Goal: Task Accomplishment & Management: Manage account settings

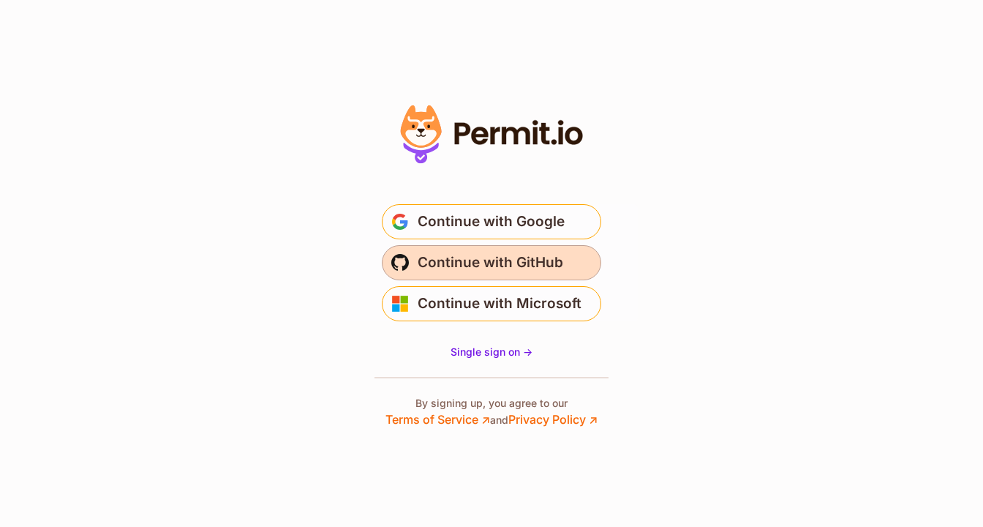
click at [533, 263] on span "Continue with GitHub" at bounding box center [491, 262] width 146 height 23
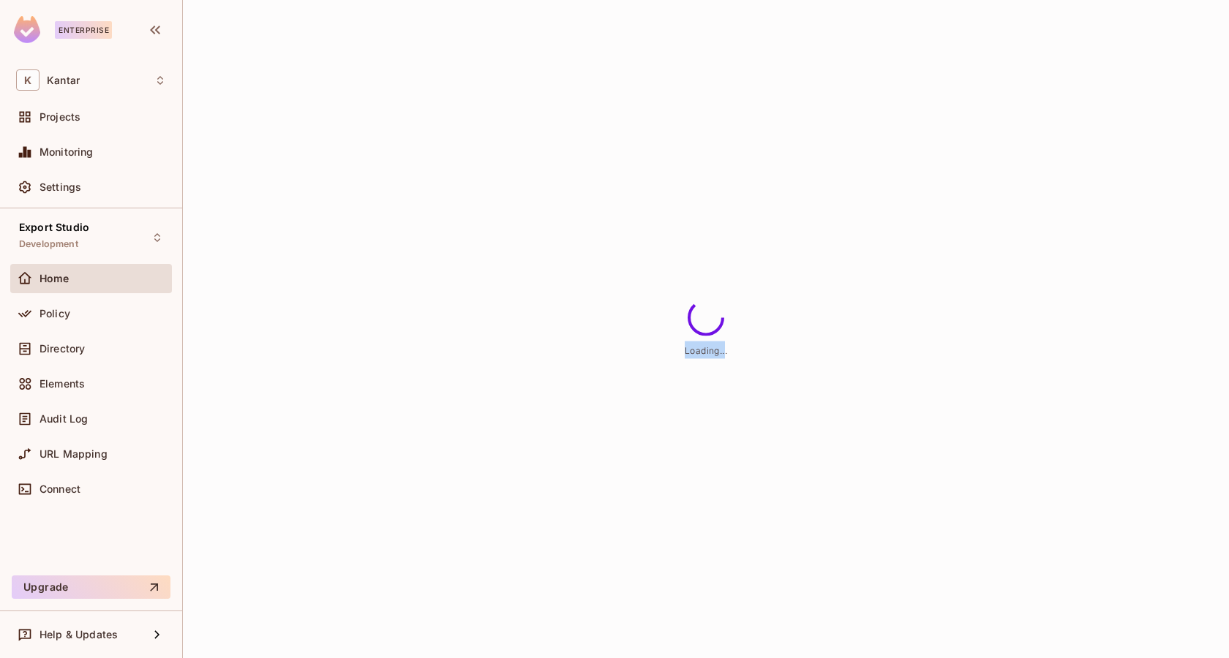
click at [747, 372] on div "Loading..." at bounding box center [706, 329] width 1046 height 658
click at [715, 351] on span "Loading..." at bounding box center [706, 350] width 42 height 11
click at [716, 352] on span "Loading..." at bounding box center [706, 350] width 42 height 11
click at [645, 382] on div "Loading..." at bounding box center [706, 329] width 1046 height 658
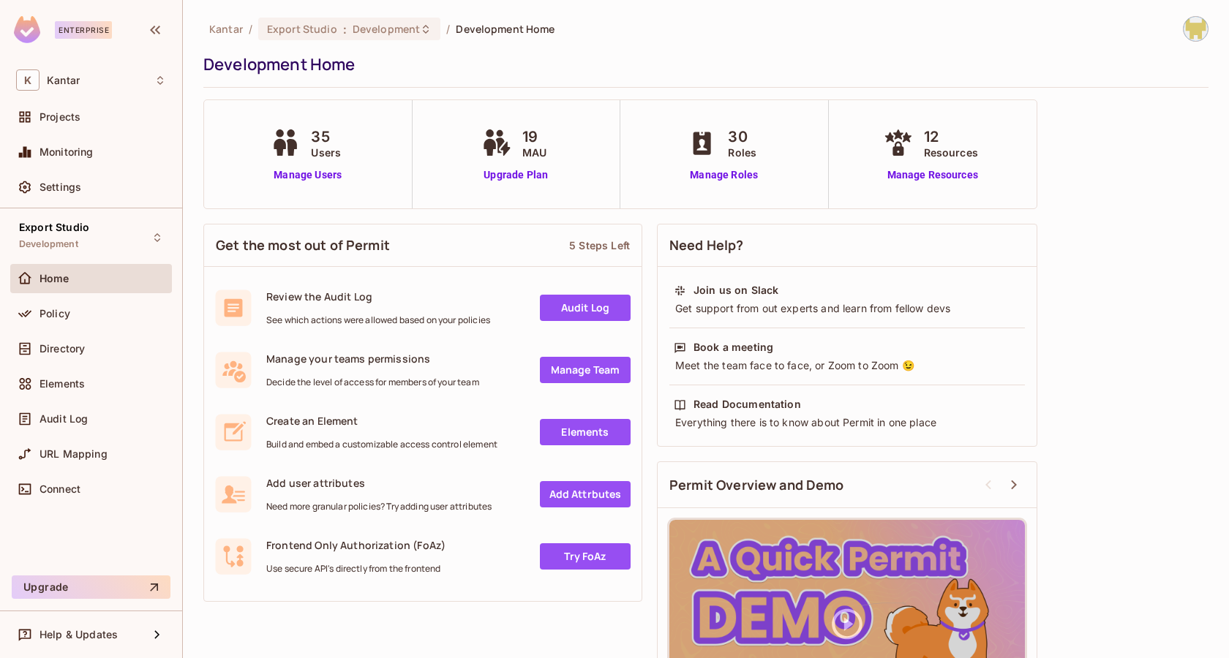
click at [726, 48] on div "Kantar / Export Studio : Development / Development Home Development Home" at bounding box center [705, 52] width 1005 height 72
click at [132, 217] on div "Export Studio Development" at bounding box center [91, 237] width 162 height 40
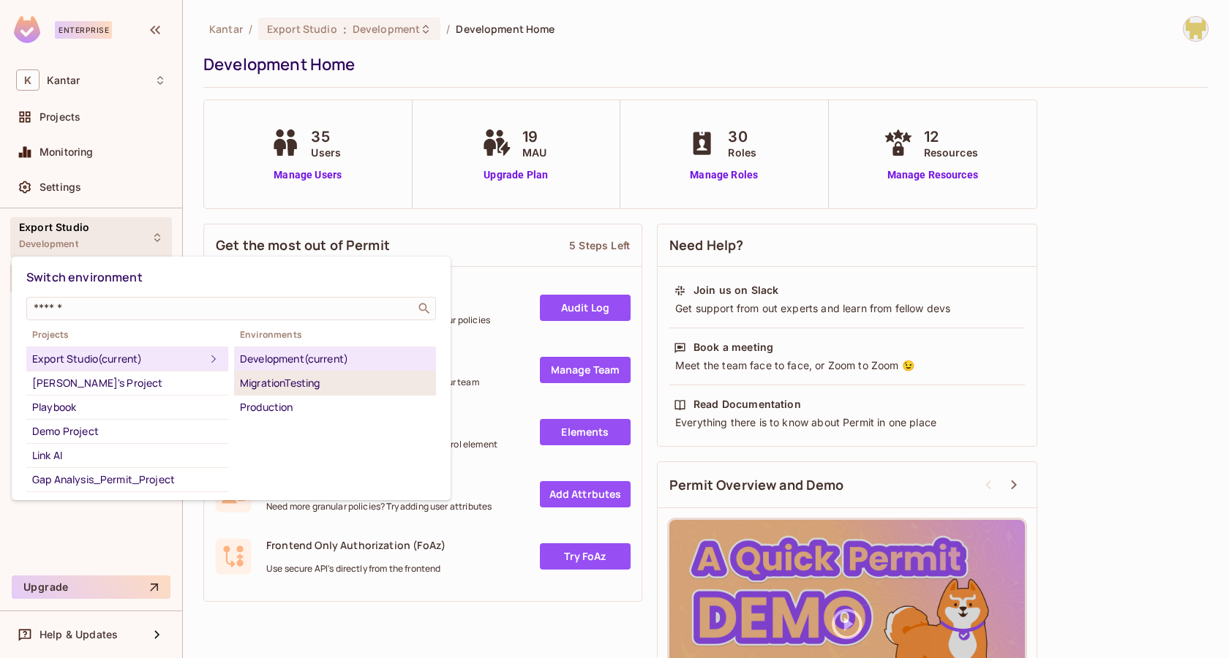
click at [298, 383] on div "MigrationTesting" at bounding box center [335, 384] width 190 height 18
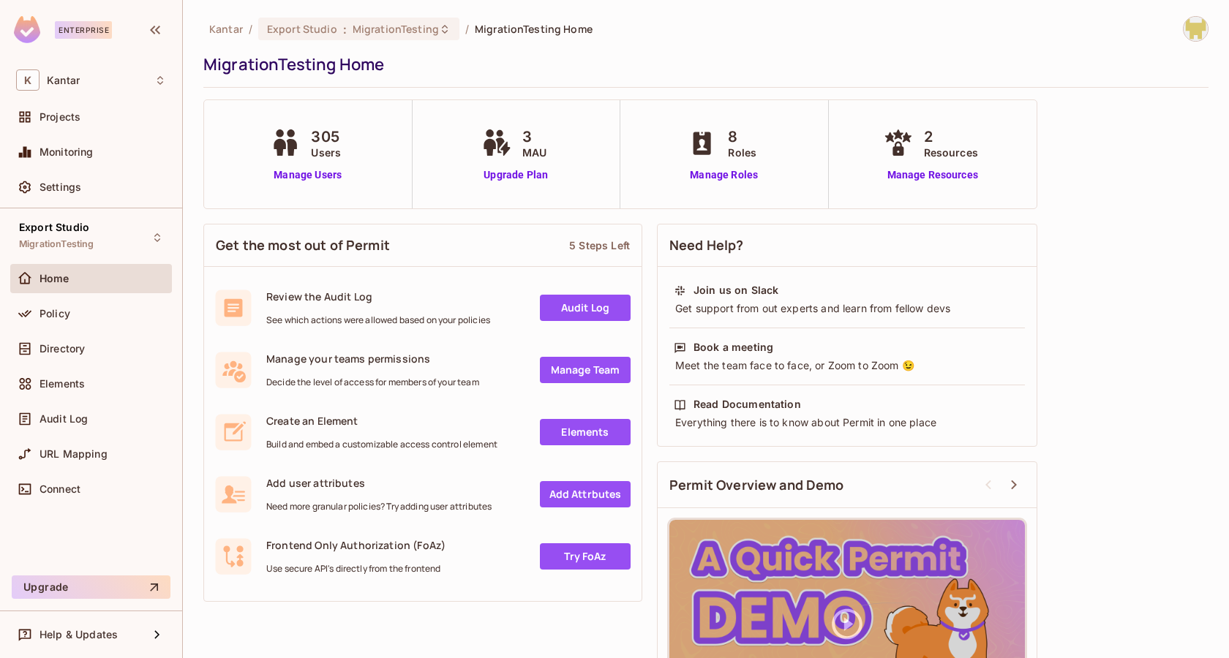
click at [760, 89] on div "Kantar / Export Studio : MigrationTesting / MigrationTesting Home MigrationTest…" at bounding box center [705, 384] width 1005 height 737
click at [88, 241] on span "MigrationTesting" at bounding box center [56, 245] width 75 height 12
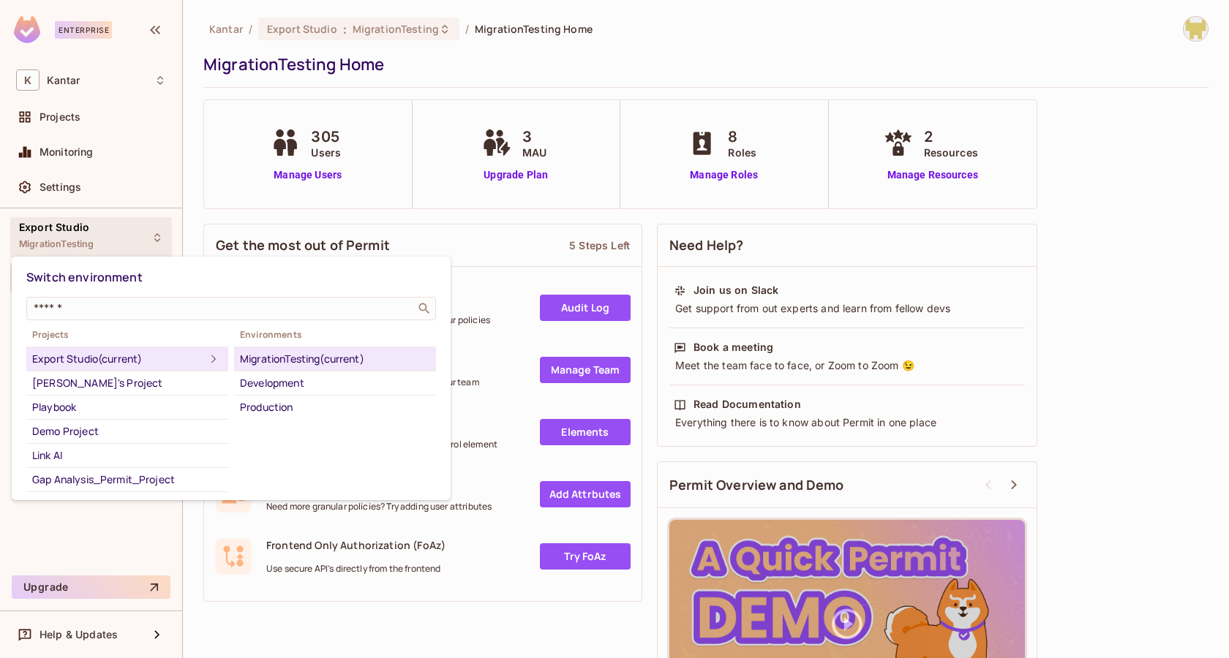
click at [244, 151] on div at bounding box center [614, 329] width 1229 height 658
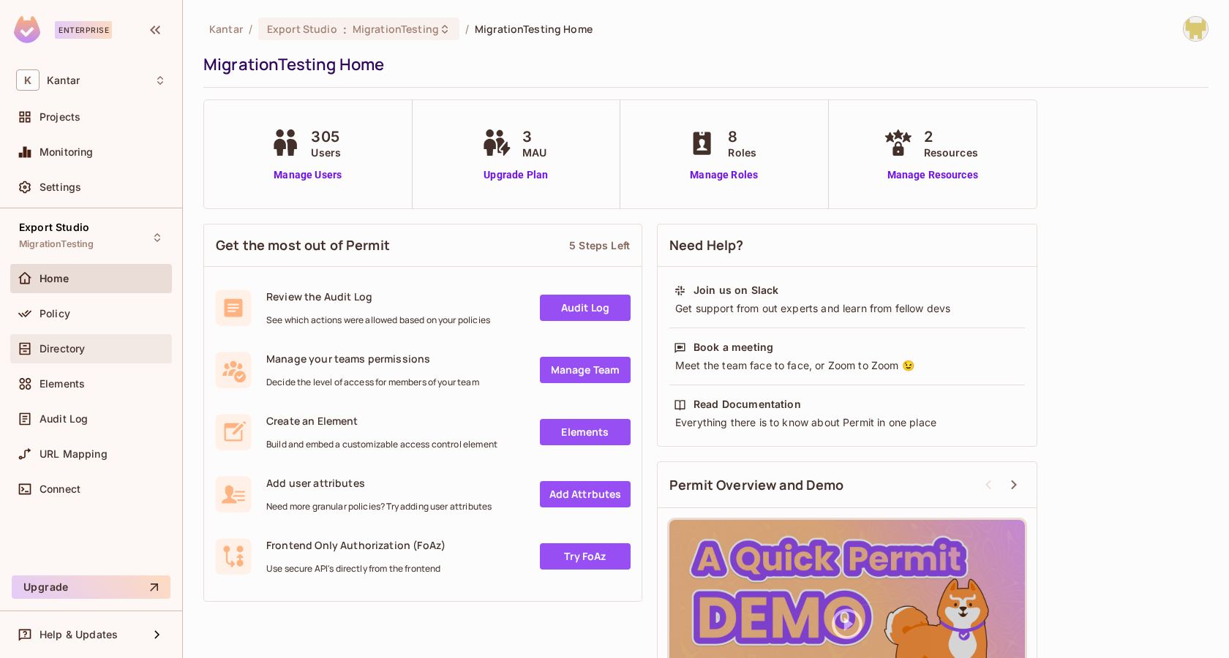
click at [108, 334] on div "Directory" at bounding box center [91, 348] width 162 height 29
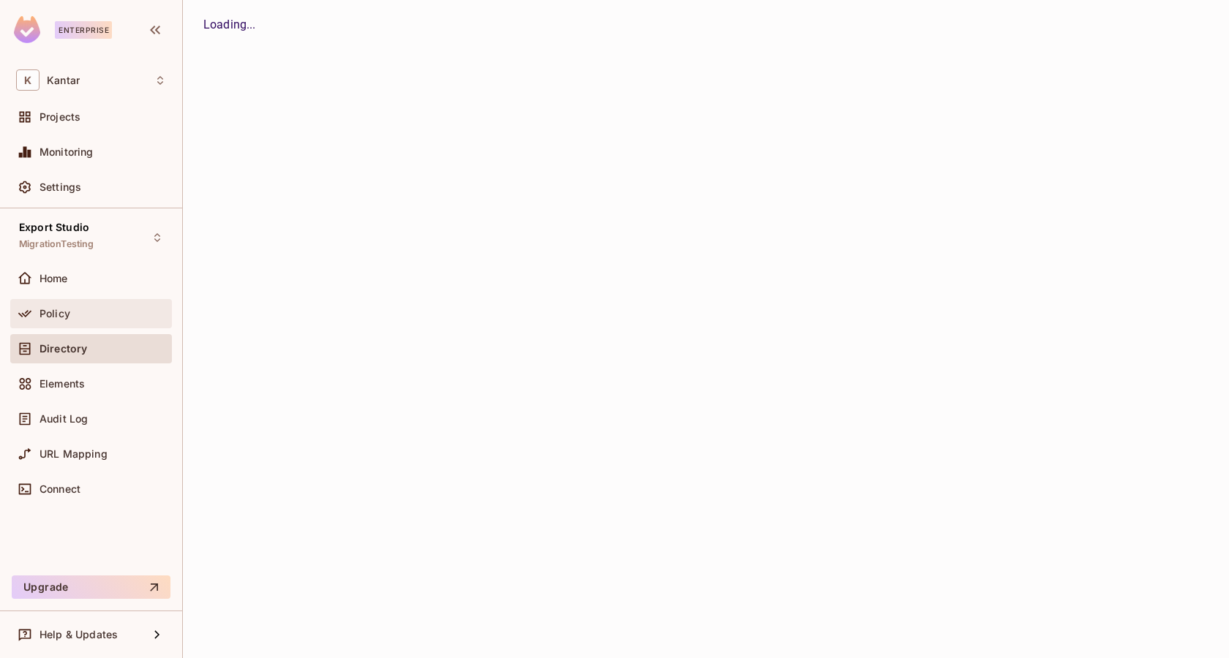
click at [102, 315] on div "Policy" at bounding box center [103, 314] width 127 height 12
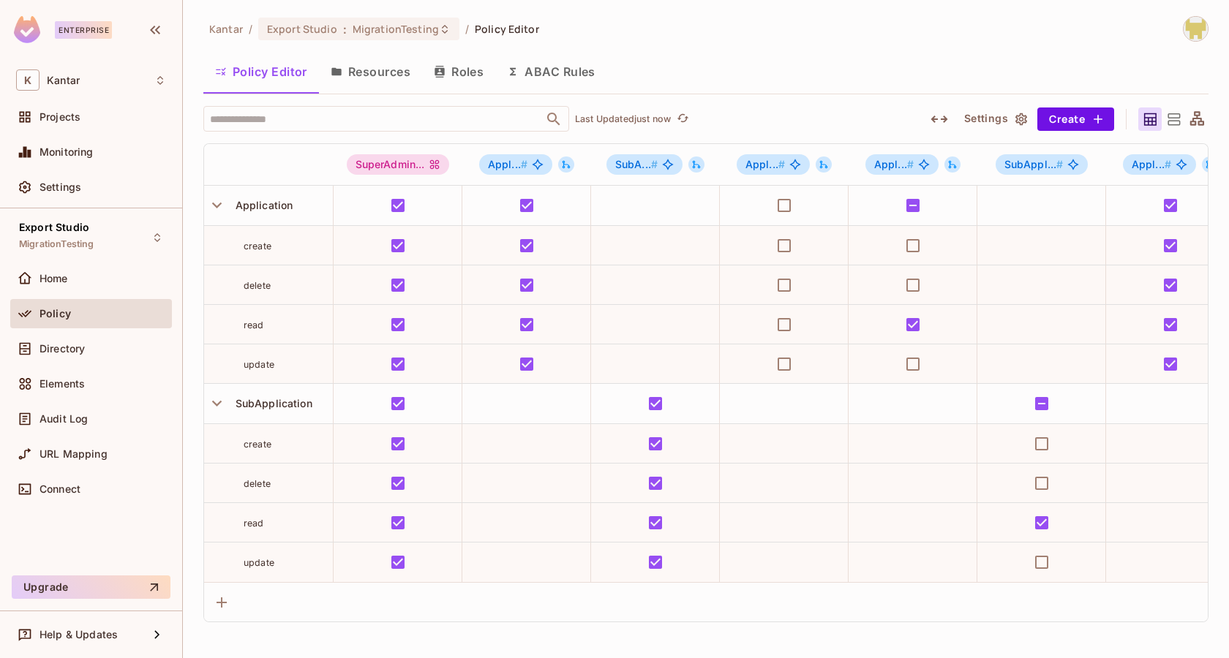
click at [947, 117] on icon "button" at bounding box center [940, 119] width 18 height 18
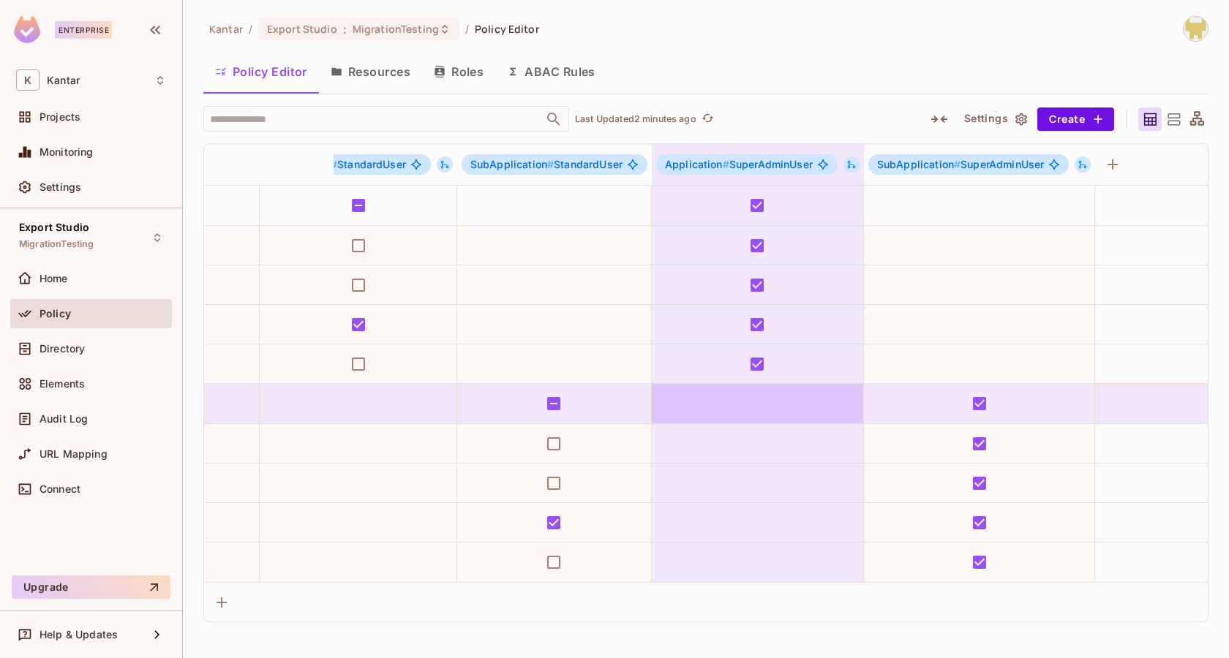
scroll to position [0, 783]
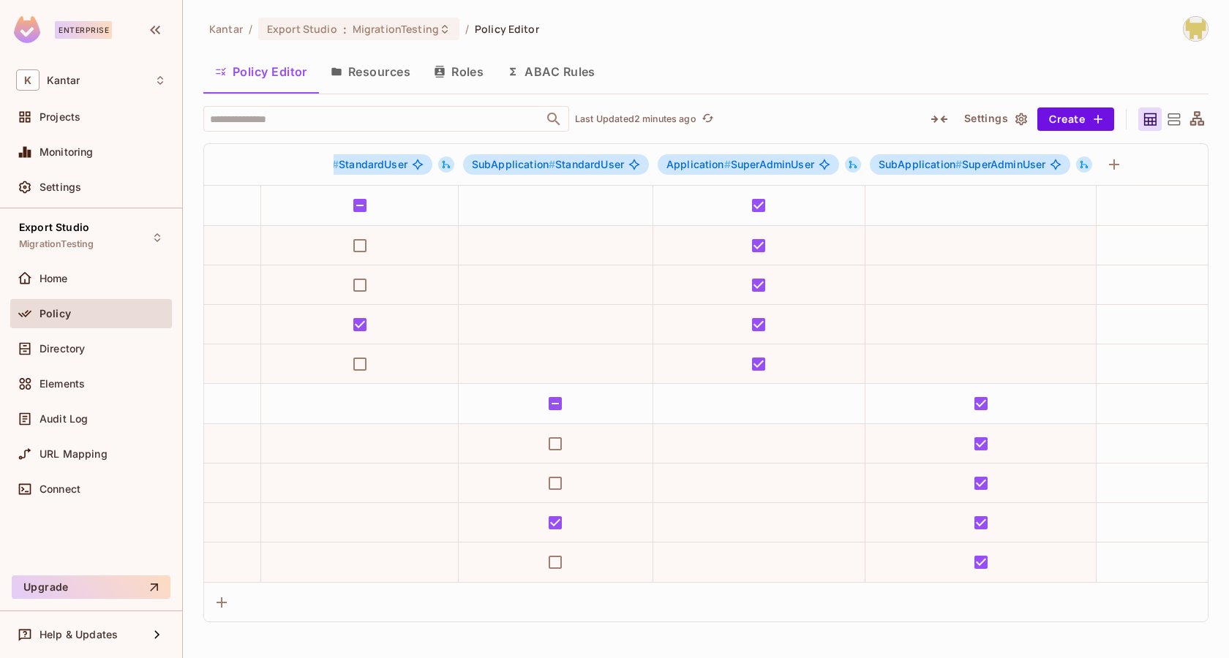
click at [1025, 40] on div "Kantar / Export Studio : MigrationTesting / Policy Editor" at bounding box center [705, 29] width 1005 height 26
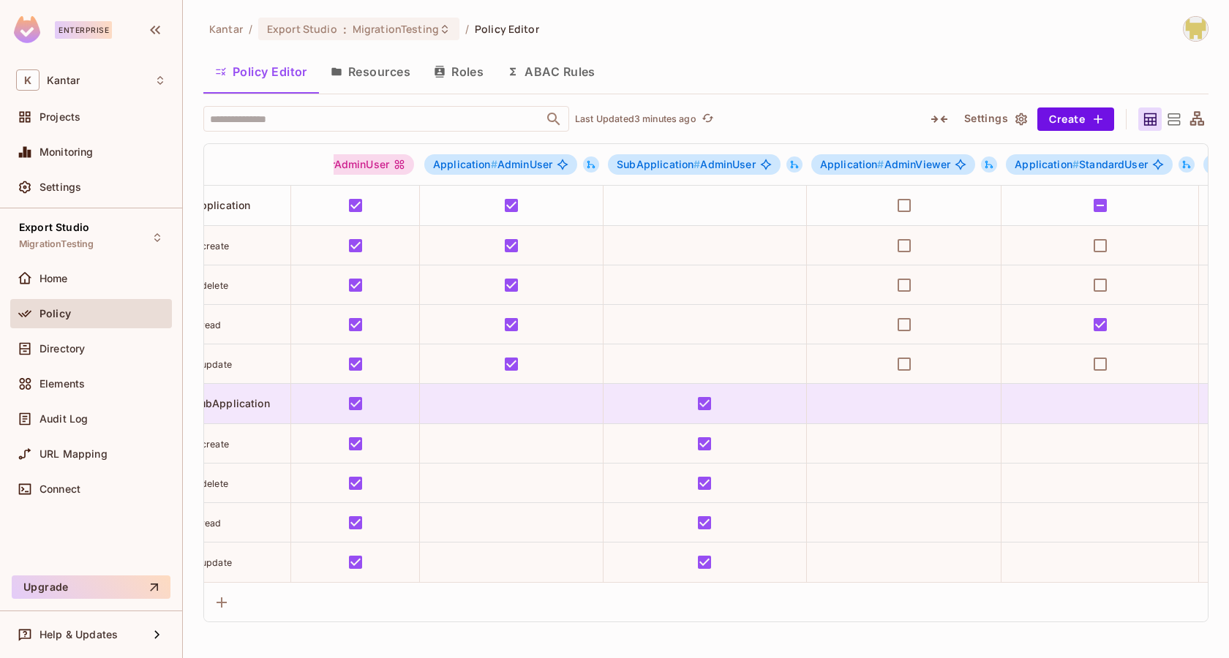
scroll to position [0, 40]
